Goal: Information Seeking & Learning: Check status

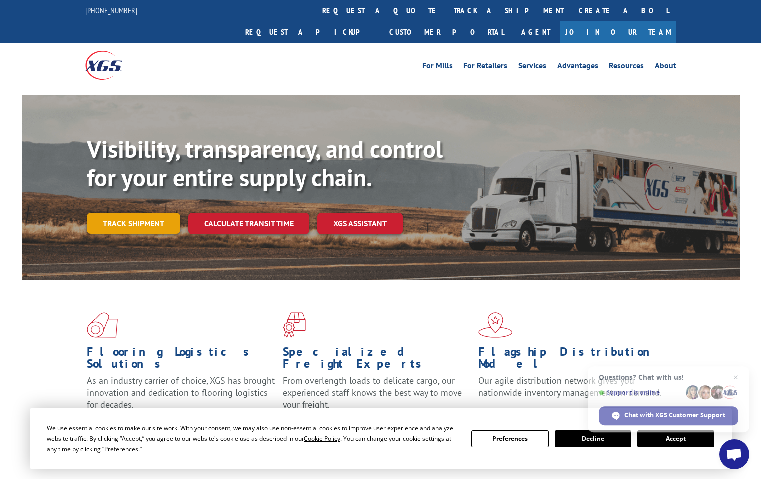
click at [143, 213] on link "Track shipment" at bounding box center [134, 223] width 94 height 21
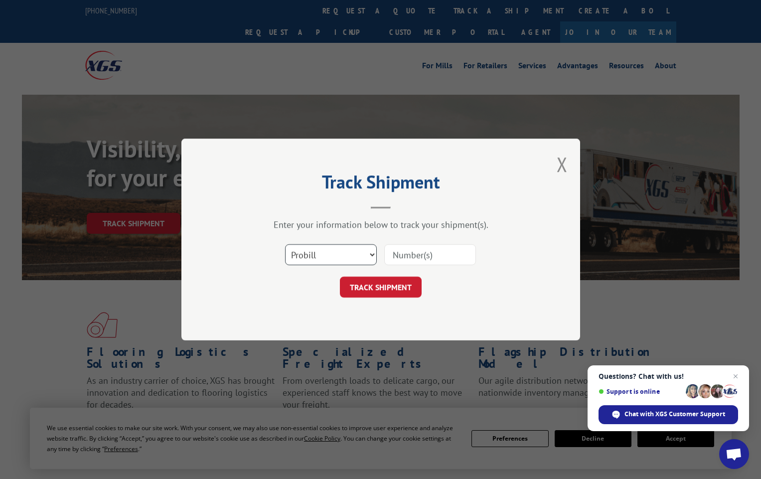
click at [357, 259] on select "Select category... Probill BOL PO" at bounding box center [331, 254] width 92 height 21
select select "bol"
click at [285, 244] on select "Select category... Probill BOL PO" at bounding box center [331, 254] width 92 height 21
click at [408, 256] on input at bounding box center [430, 254] width 92 height 21
paste input "15472238"
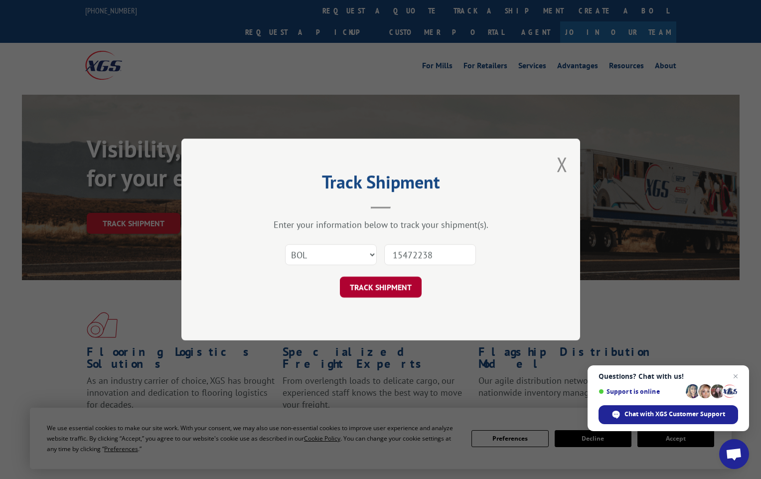
type input "15472238"
click at [378, 288] on button "TRACK SHIPMENT" at bounding box center [381, 287] width 82 height 21
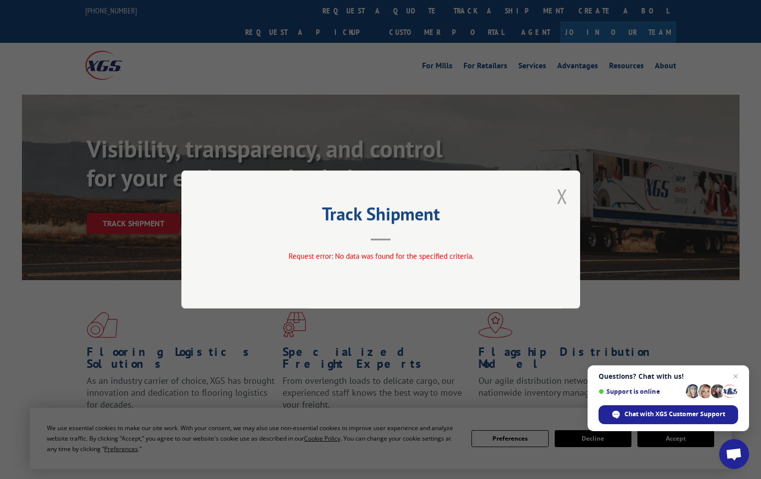
click at [560, 198] on button "Close modal" at bounding box center [562, 196] width 11 height 26
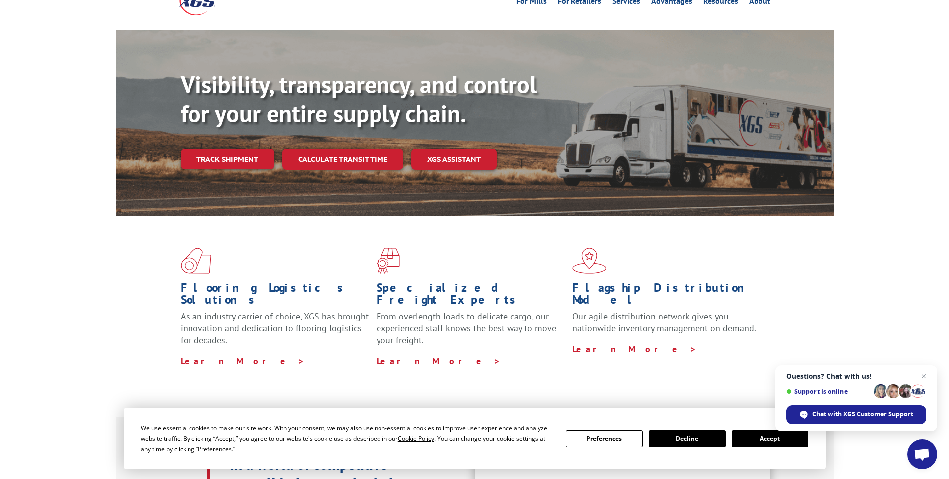
scroll to position [72, 0]
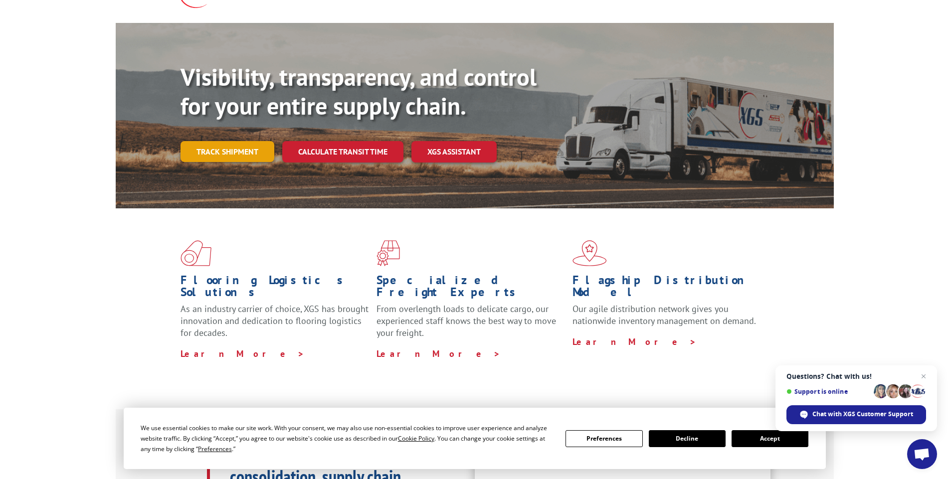
click at [251, 141] on link "Track shipment" at bounding box center [227, 151] width 94 height 21
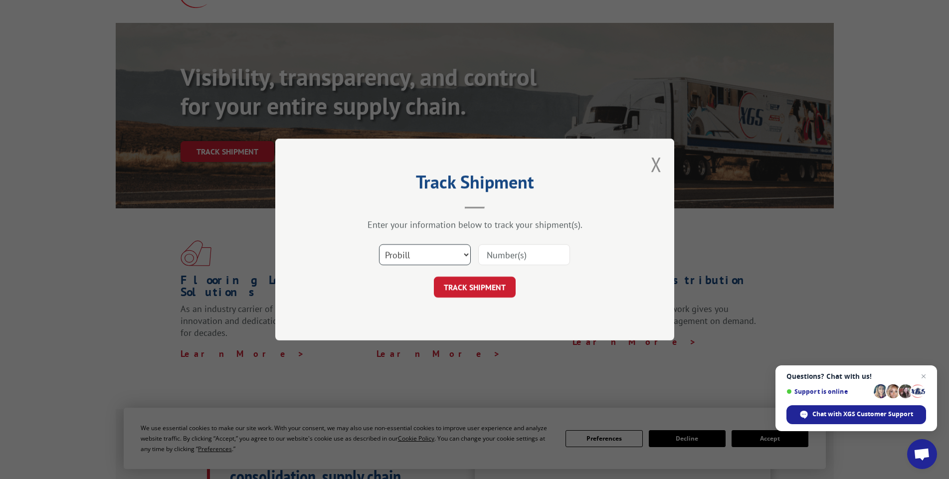
click at [440, 257] on select "Select category... Probill BOL PO" at bounding box center [425, 254] width 92 height 21
select select "bol"
click at [379, 244] on select "Select category... Probill BOL PO" at bounding box center [425, 254] width 92 height 21
click at [497, 253] on input at bounding box center [524, 254] width 92 height 21
paste input "15472238"
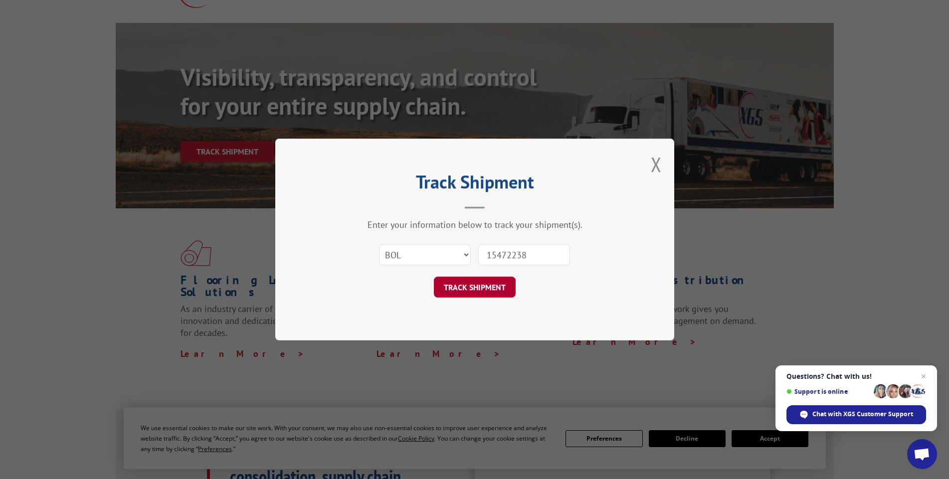
type input "15472238"
click at [491, 287] on button "TRACK SHIPMENT" at bounding box center [475, 287] width 82 height 21
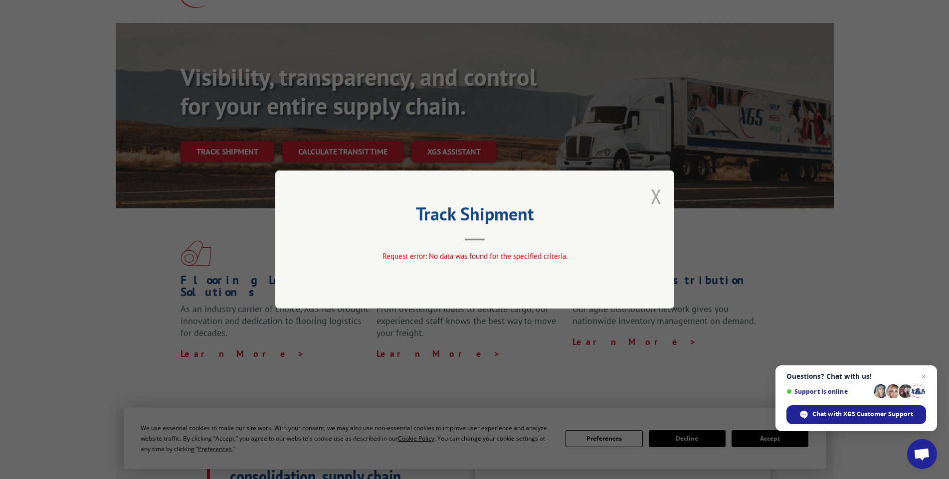
click at [654, 197] on button "Close modal" at bounding box center [655, 196] width 11 height 26
